Goal: Information Seeking & Learning: Learn about a topic

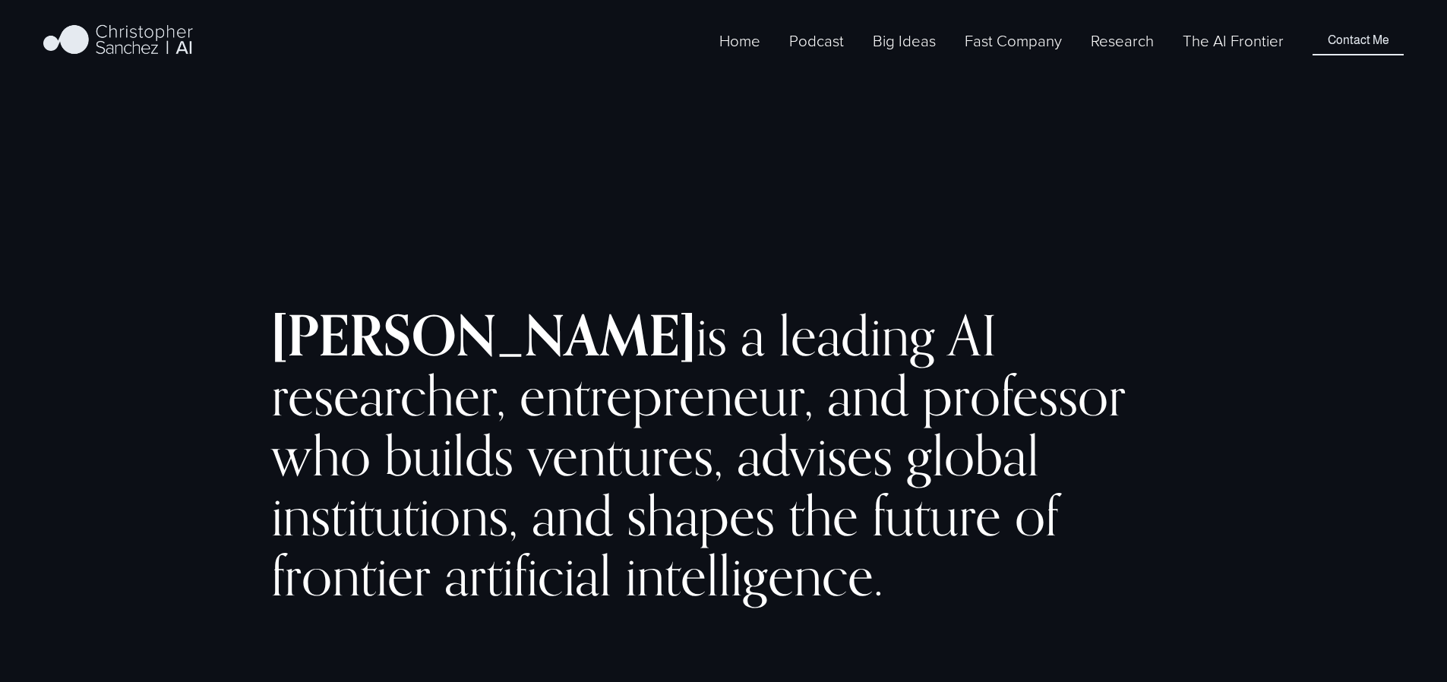
click at [0, 0] on span "Fast Company [GEOGRAPHIC_DATA] - Español" at bounding box center [0, 0] width 0 height 0
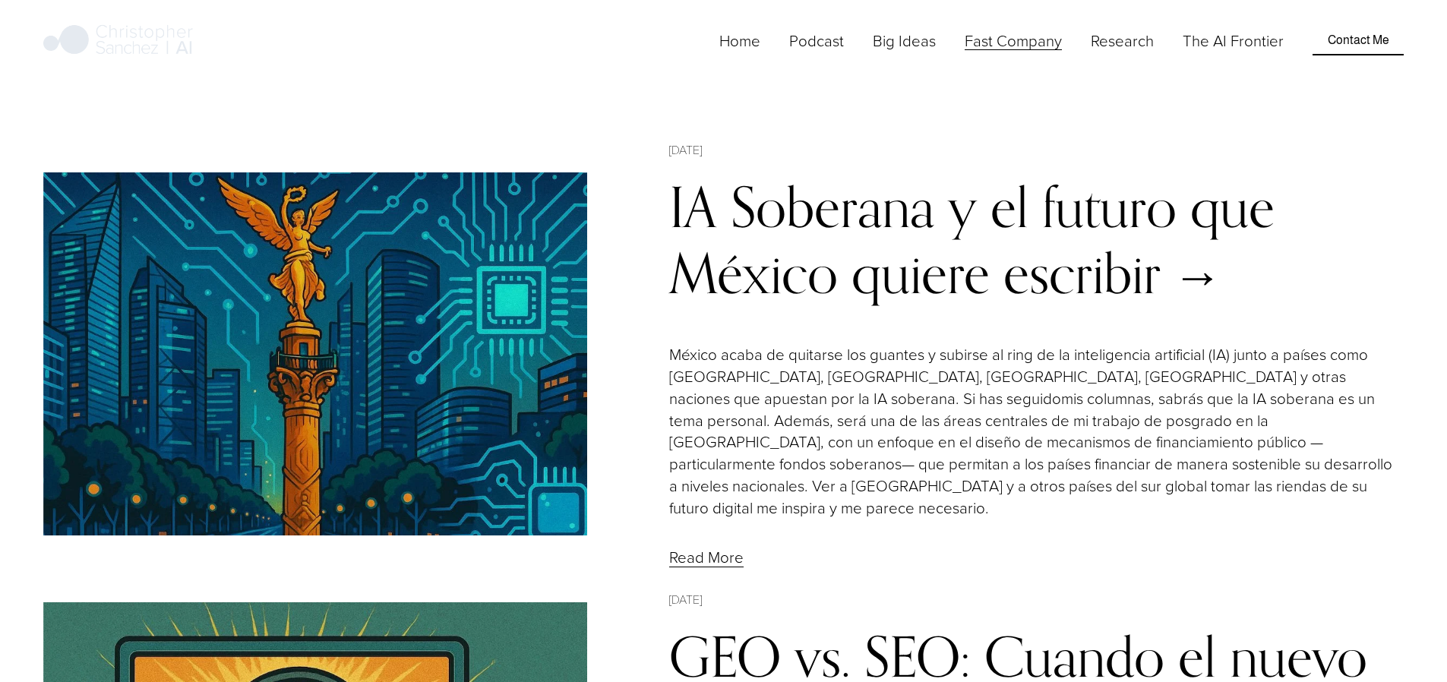
click at [476, 440] on img at bounding box center [315, 354] width 544 height 364
